Goal: Navigation & Orientation: Find specific page/section

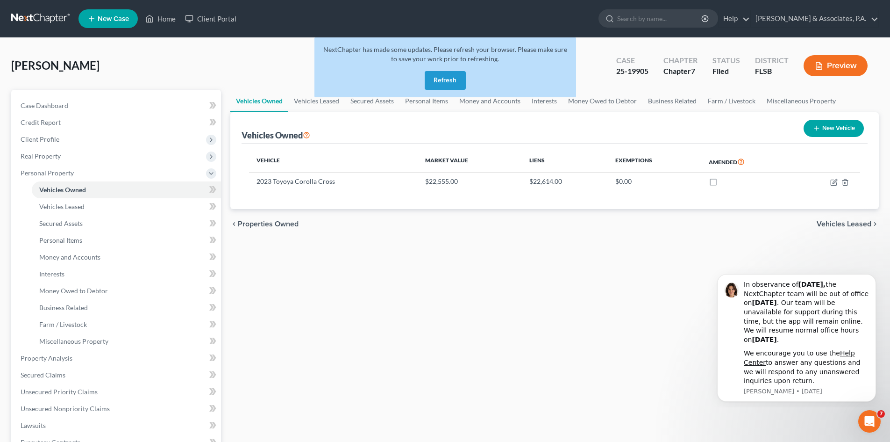
click at [442, 83] on button "Refresh" at bounding box center [445, 80] width 41 height 19
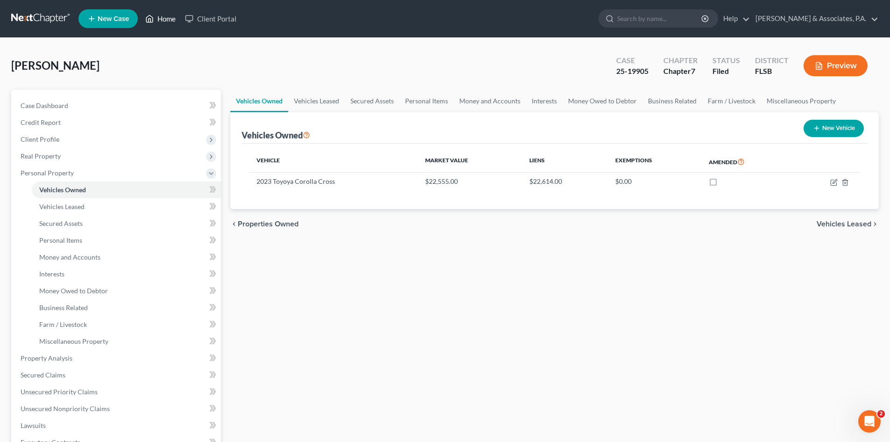
click at [167, 16] on link "Home" at bounding box center [161, 18] width 40 height 17
